Goal: Information Seeking & Learning: Compare options

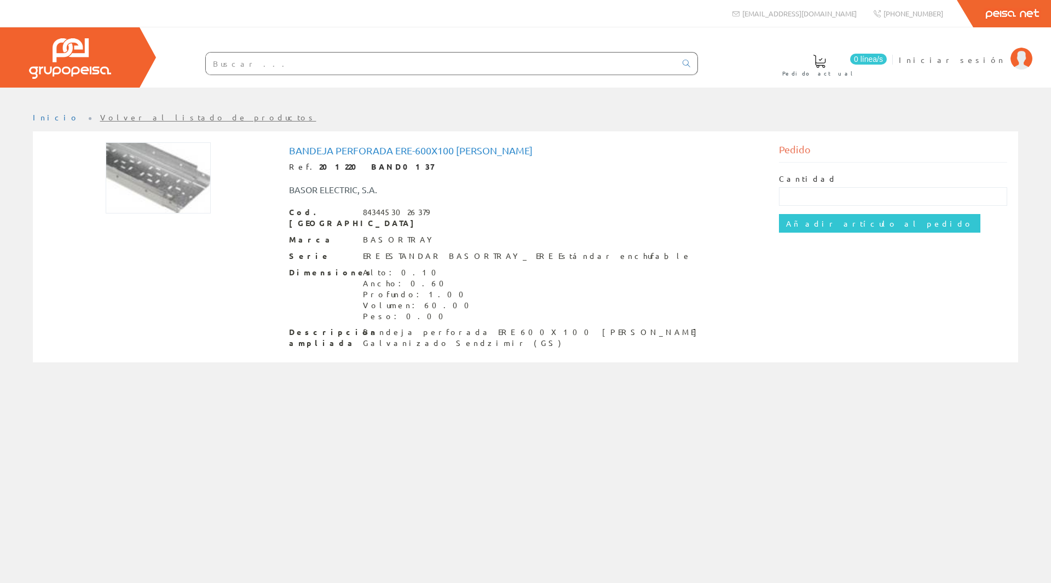
drag, startPoint x: 127, startPoint y: 79, endPoint x: 46, endPoint y: 62, distance: 83.4
click at [86, 70] on div at bounding box center [70, 57] width 140 height 60
click at [92, 48] on img at bounding box center [70, 58] width 82 height 40
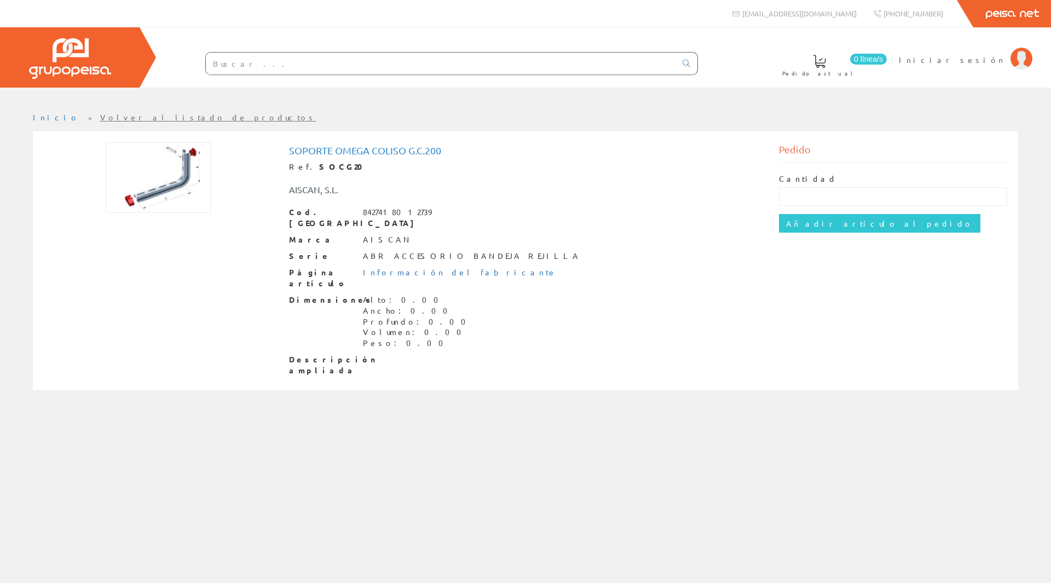
click at [175, 172] on img at bounding box center [158, 177] width 105 height 71
